Goal: Information Seeking & Learning: Learn about a topic

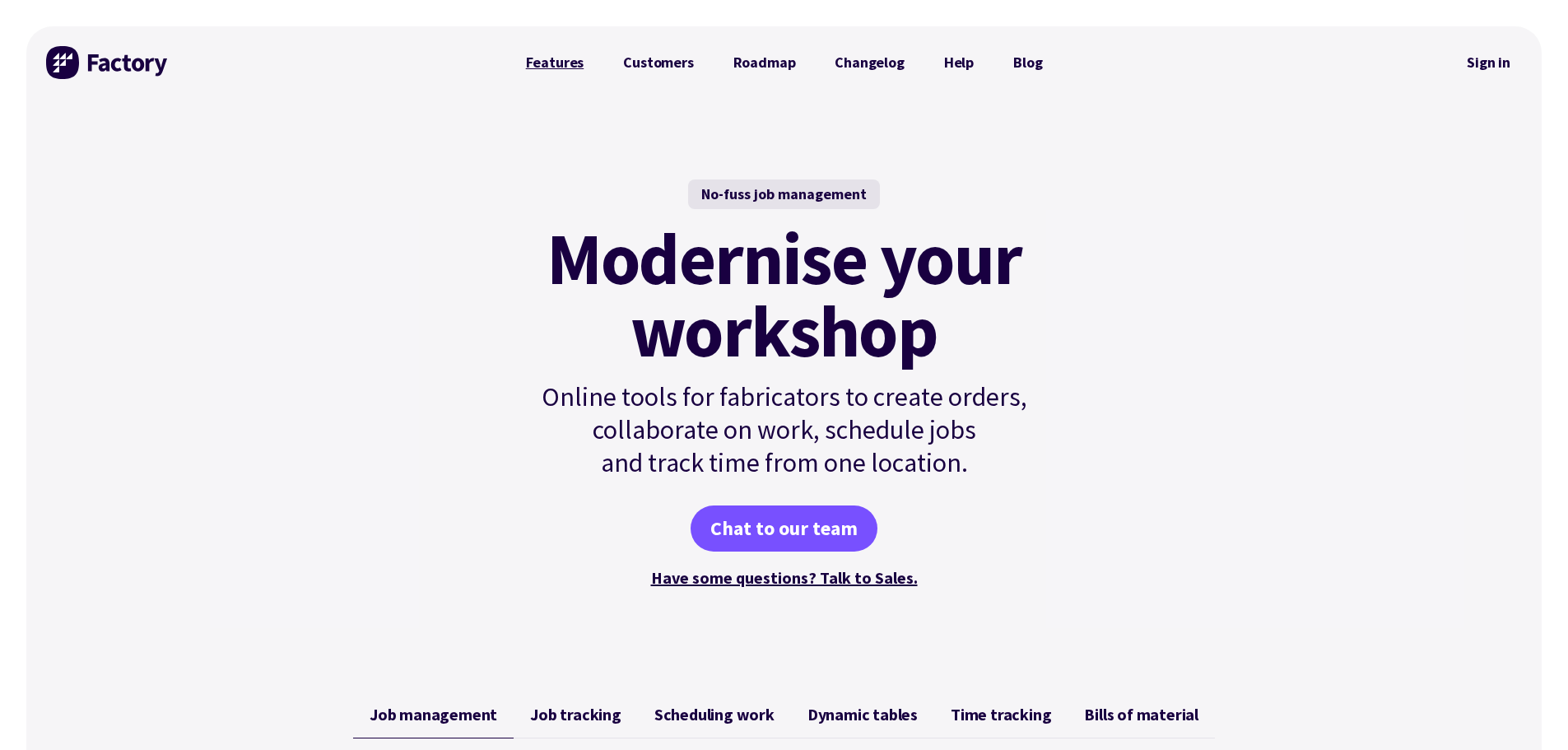
click at [578, 61] on link "Features" at bounding box center [555, 62] width 98 height 33
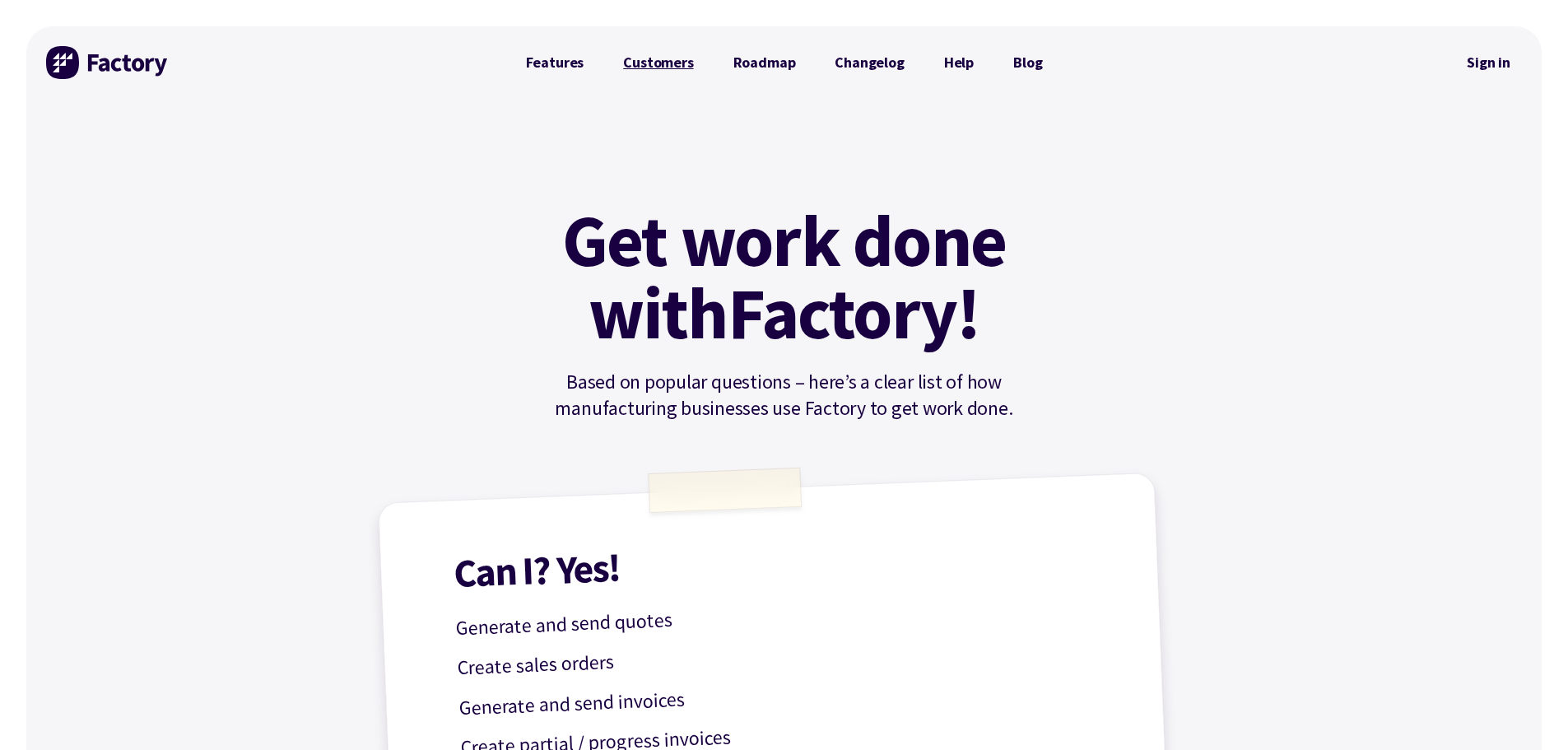
click at [648, 60] on link "Customers" at bounding box center [658, 62] width 110 height 33
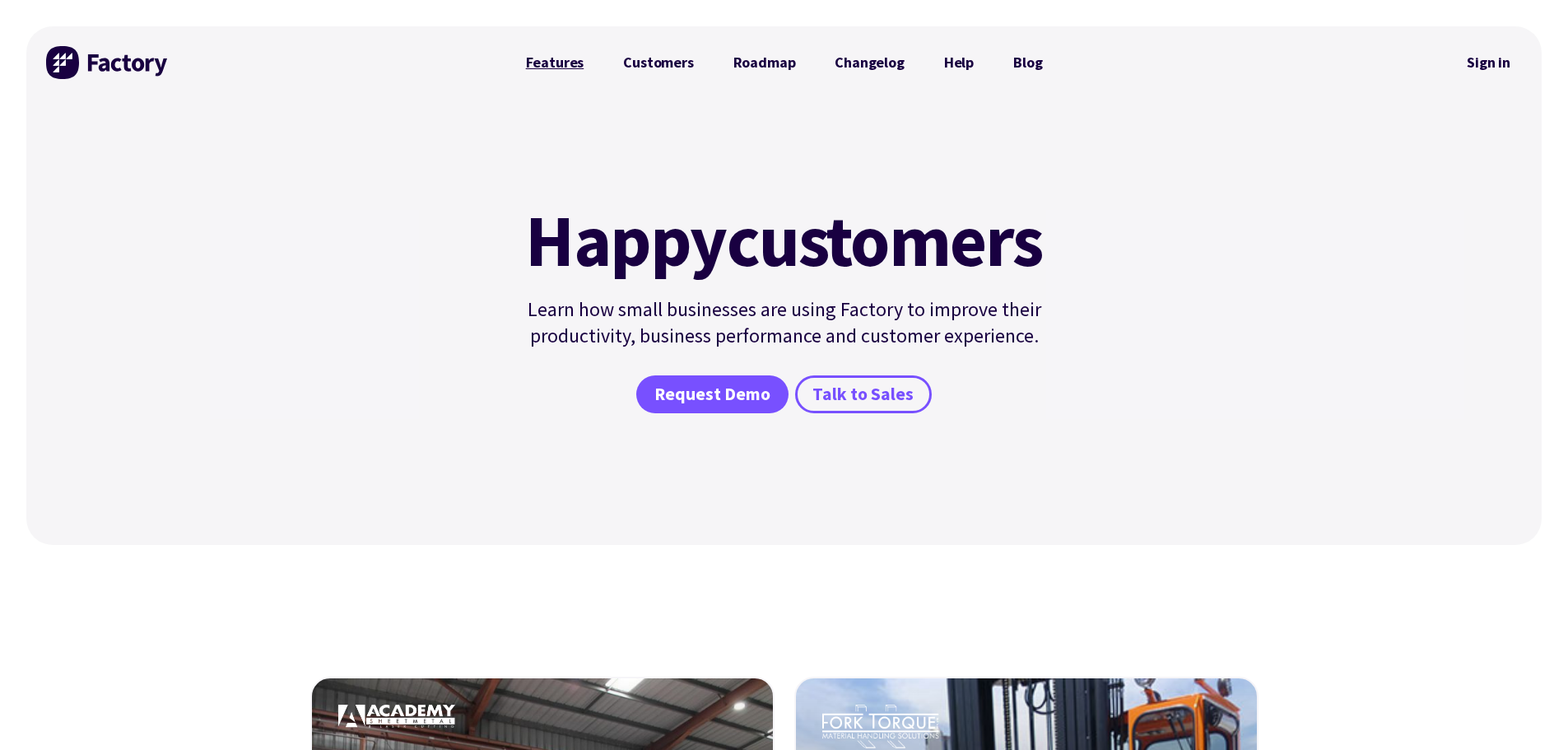
click at [601, 59] on link "Features" at bounding box center [555, 62] width 98 height 33
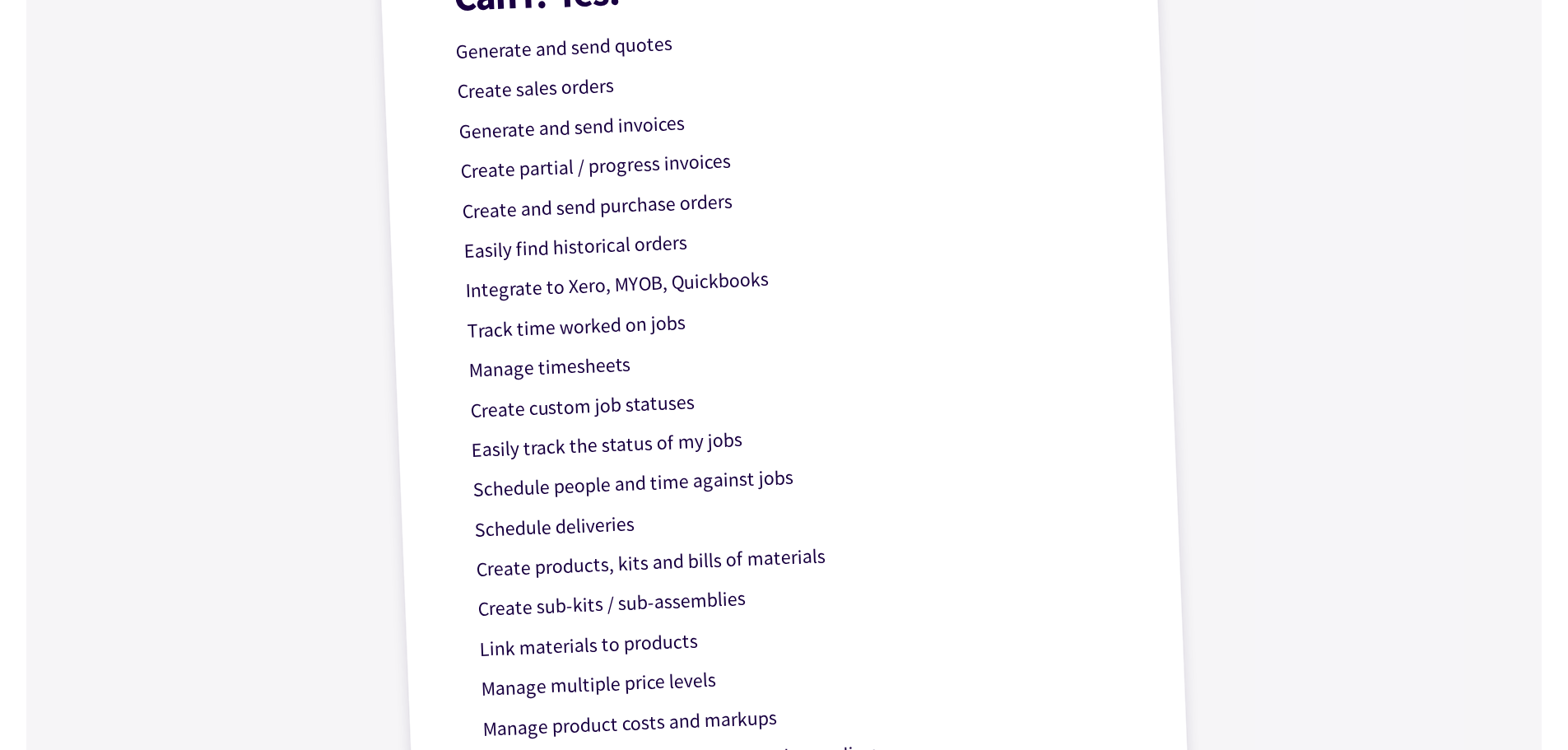
scroll to position [165, 0]
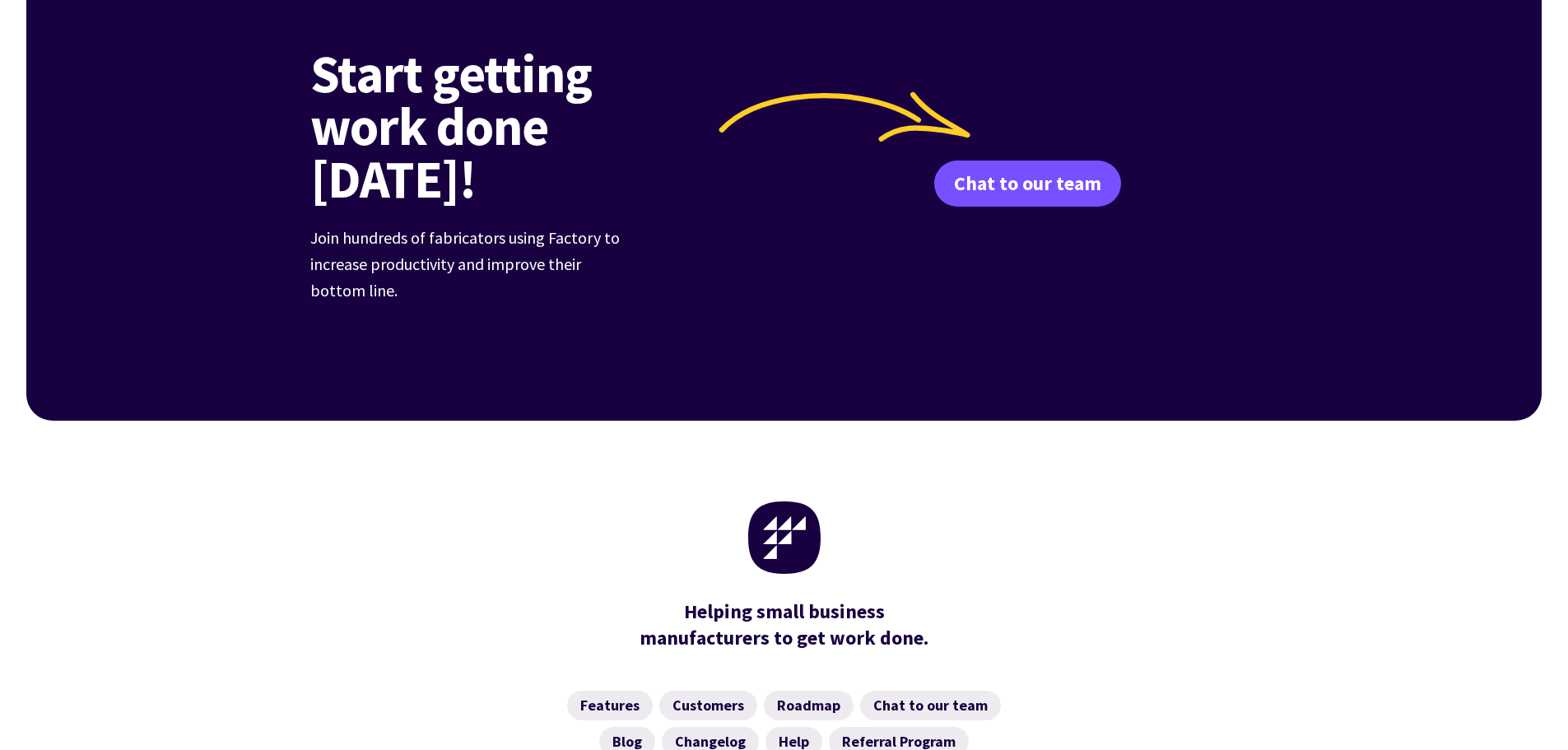
scroll to position [2564, 0]
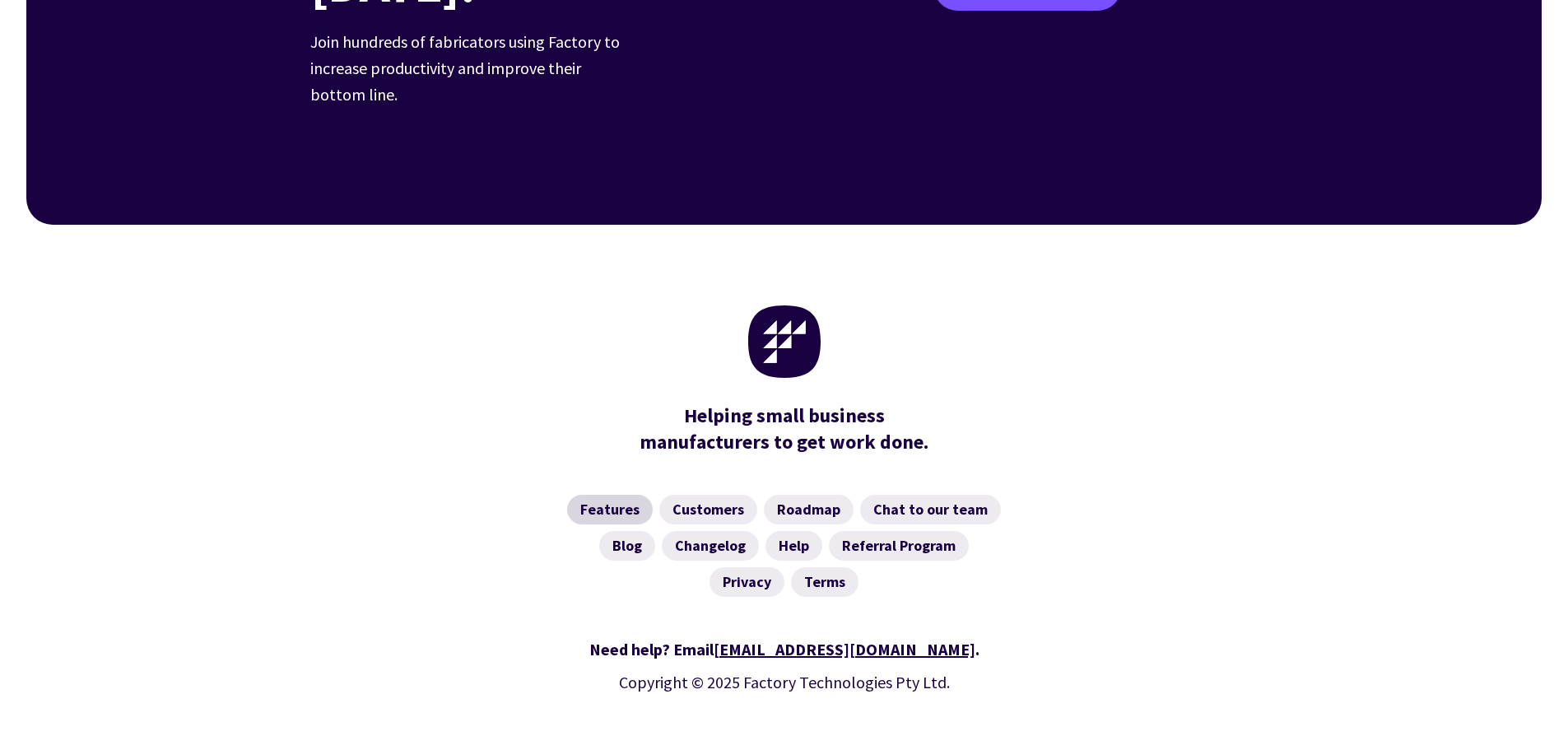
click at [598, 495] on link "Features" at bounding box center [610, 510] width 86 height 30
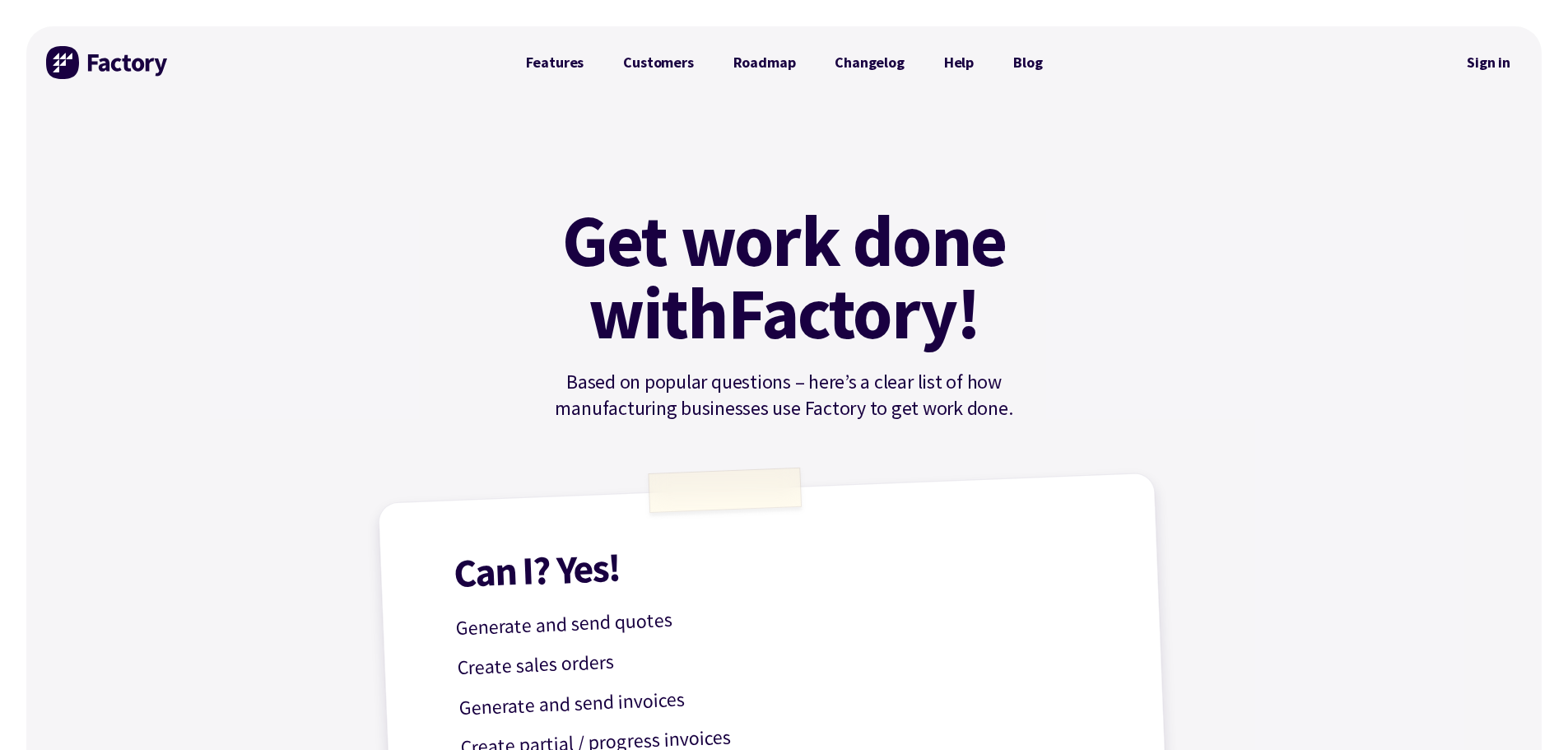
click at [857, 72] on link "Changelog" at bounding box center [869, 62] width 109 height 33
click at [177, 73] on div at bounding box center [276, 63] width 460 height 73
drag, startPoint x: 177, startPoint y: 80, endPoint x: 61, endPoint y: 66, distance: 116.8
click at [61, 66] on div at bounding box center [276, 63] width 460 height 73
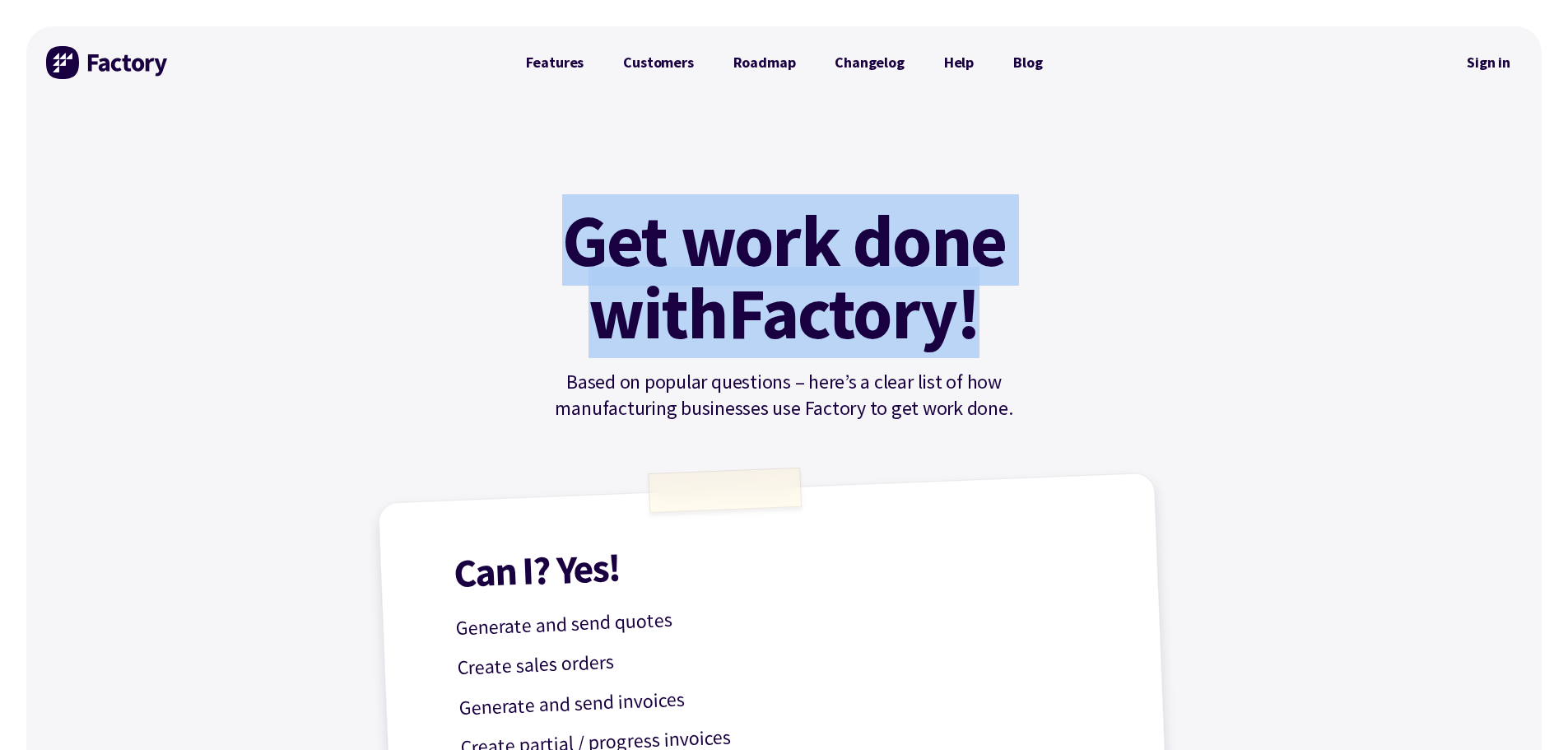
drag, startPoint x: 990, startPoint y: 321, endPoint x: 544, endPoint y: 251, distance: 451.5
click at [544, 251] on h1 "Get work done with Factory!" at bounding box center [784, 277] width 494 height 145
copy h1 "Get work done with Factory!"
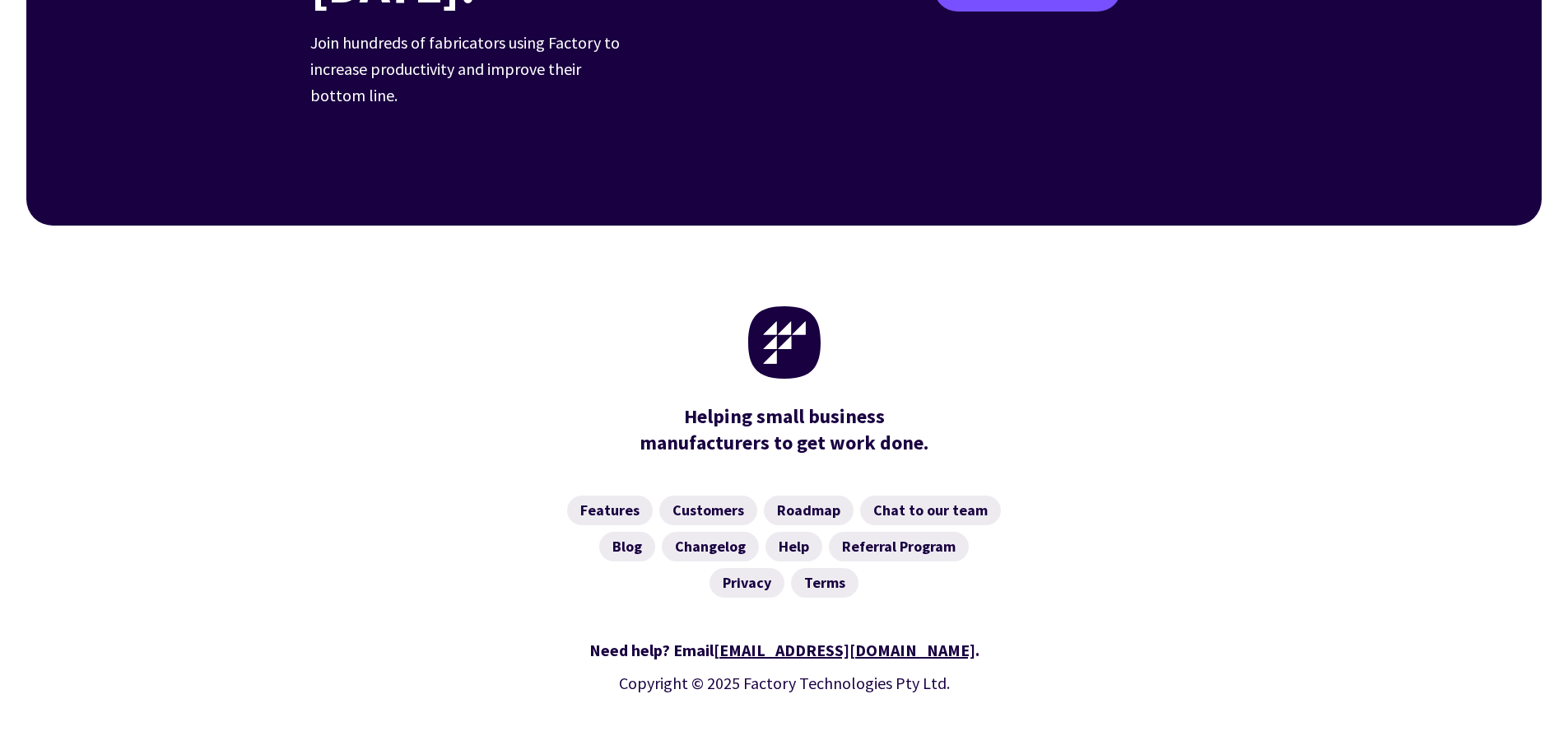
scroll to position [2564, 0]
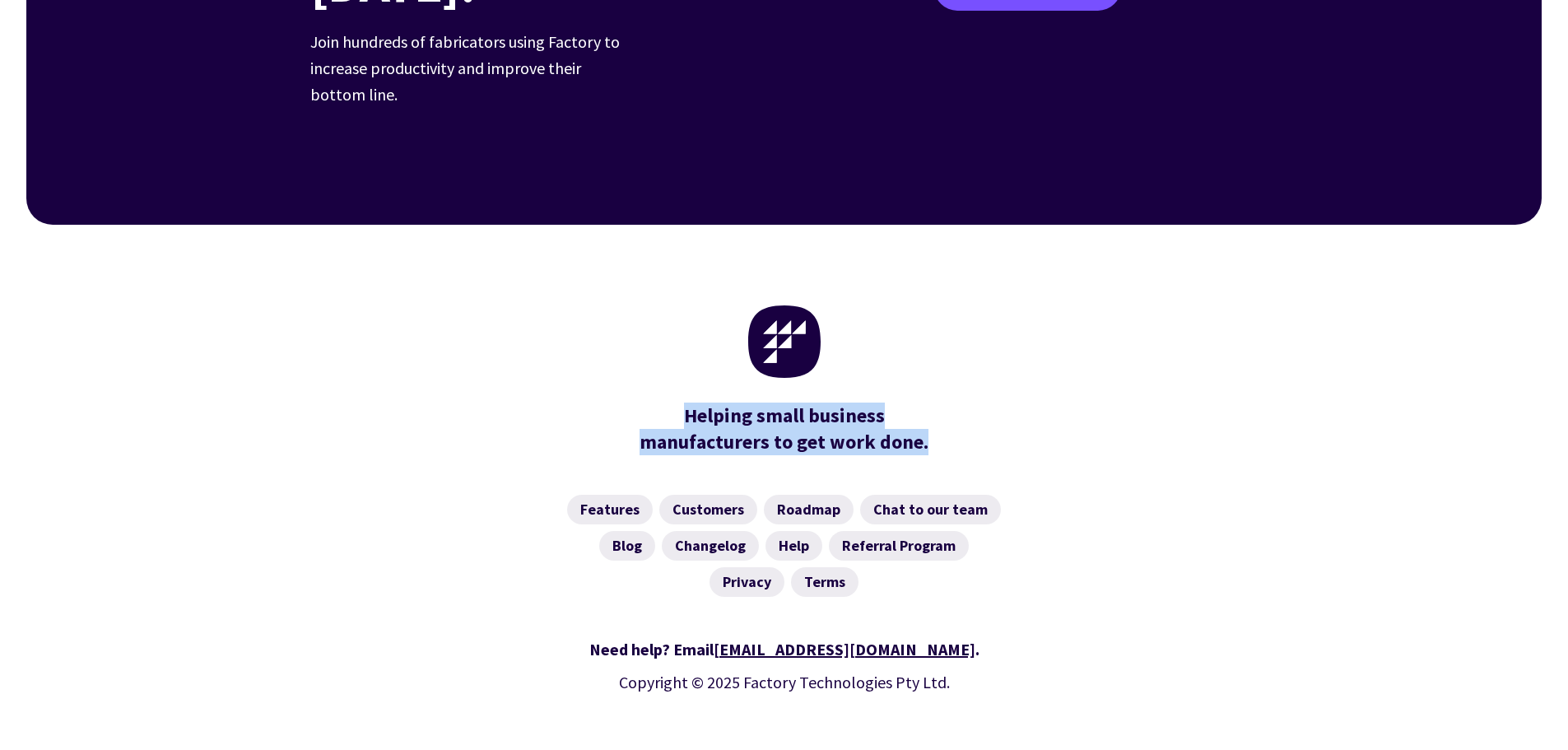
drag, startPoint x: 953, startPoint y: 410, endPoint x: 626, endPoint y: 348, distance: 332.8
click at [626, 348] on div "Helping small business manufacturers to get work done." at bounding box center [784, 350] width 948 height 250
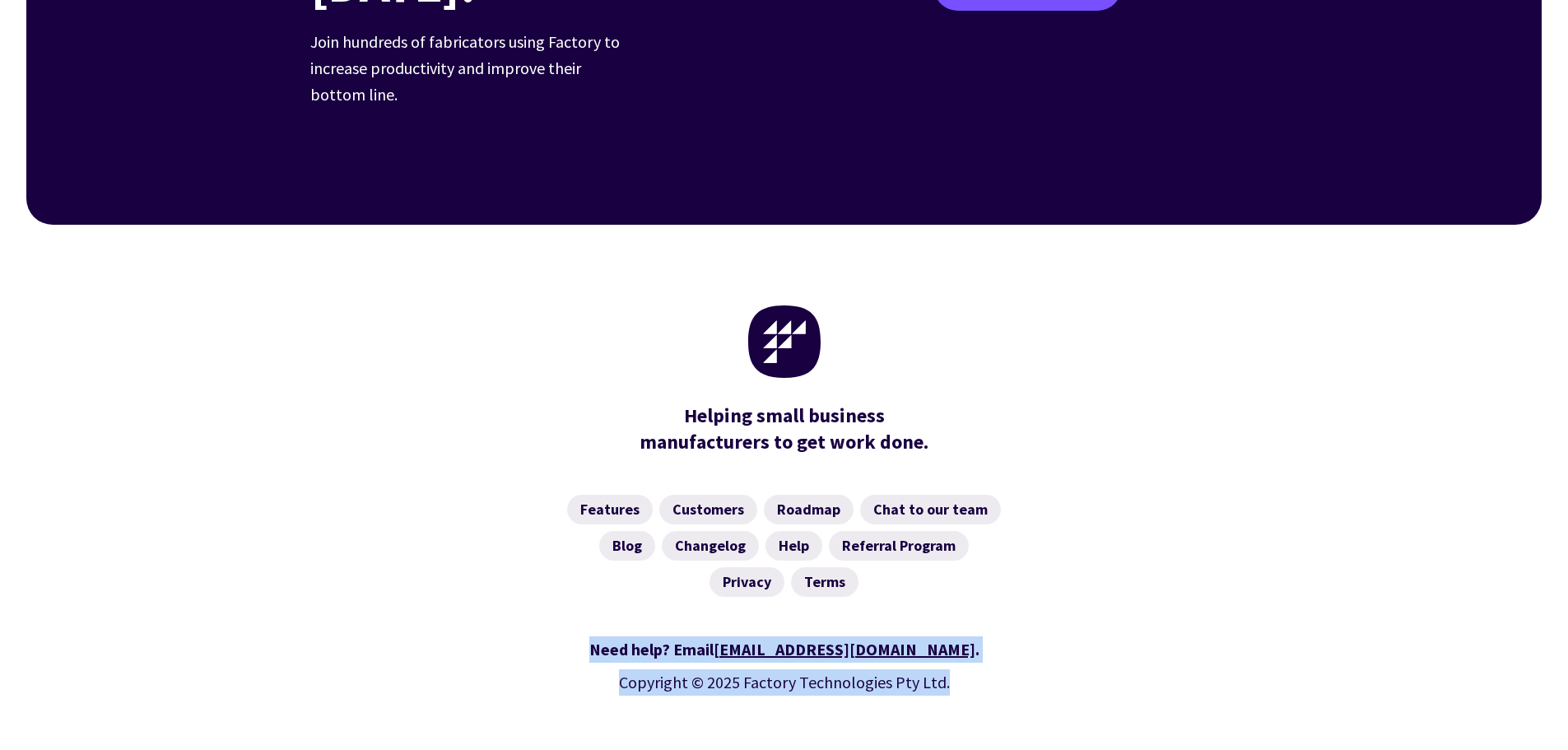
drag, startPoint x: 994, startPoint y: 652, endPoint x: 644, endPoint y: 586, distance: 356.2
click at [644, 616] on div "Need help? Email [EMAIL_ADDRESS][DOMAIN_NAME] . Copyright © 2025 Factory Techno…" at bounding box center [784, 696] width 948 height 159
copy div "Need help? Email [EMAIL_ADDRESS][DOMAIN_NAME] . Copyright © 2025 Factory Techno…"
click at [740, 531] on link "Changelog" at bounding box center [711, 546] width 97 height 30
